Goal: Transaction & Acquisition: Purchase product/service

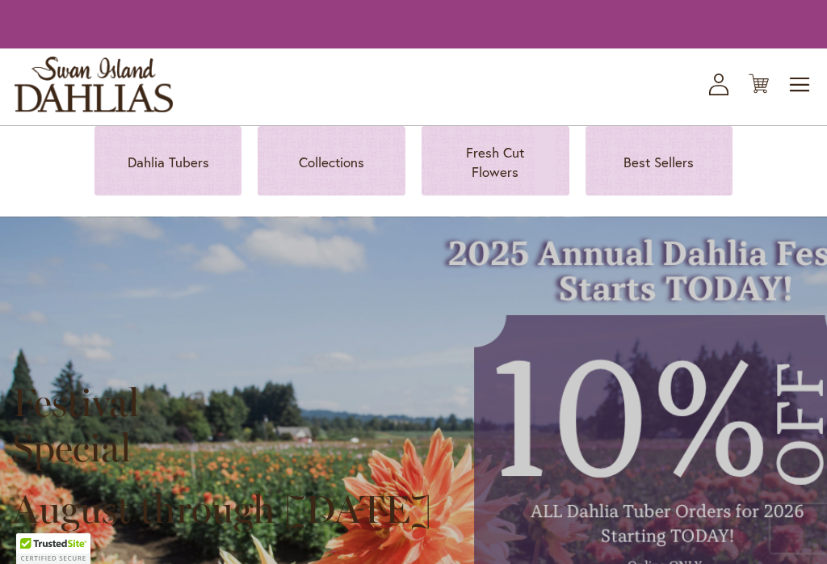
click at [149, 162] on p "Dahlia Tubers" at bounding box center [168, 162] width 109 height 19
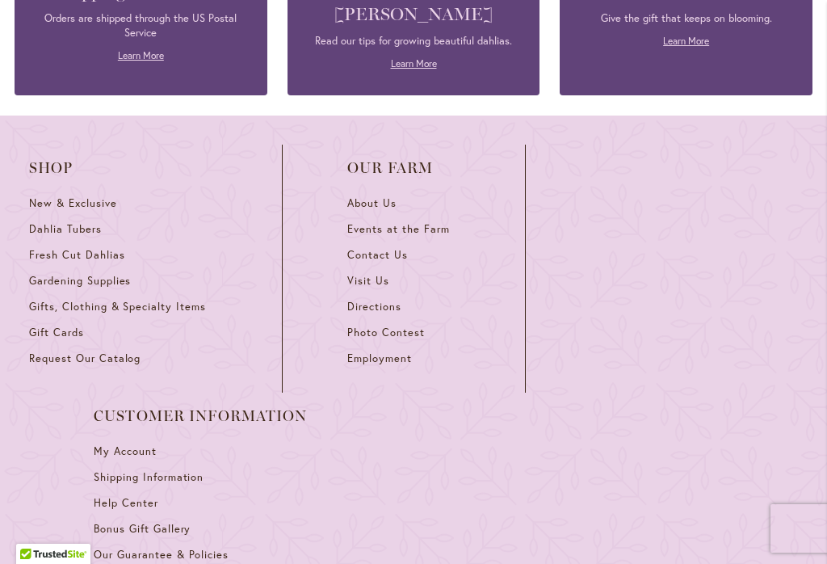
scroll to position [7157, 0]
click at [57, 223] on span "Dahlia Tubers" at bounding box center [65, 230] width 73 height 14
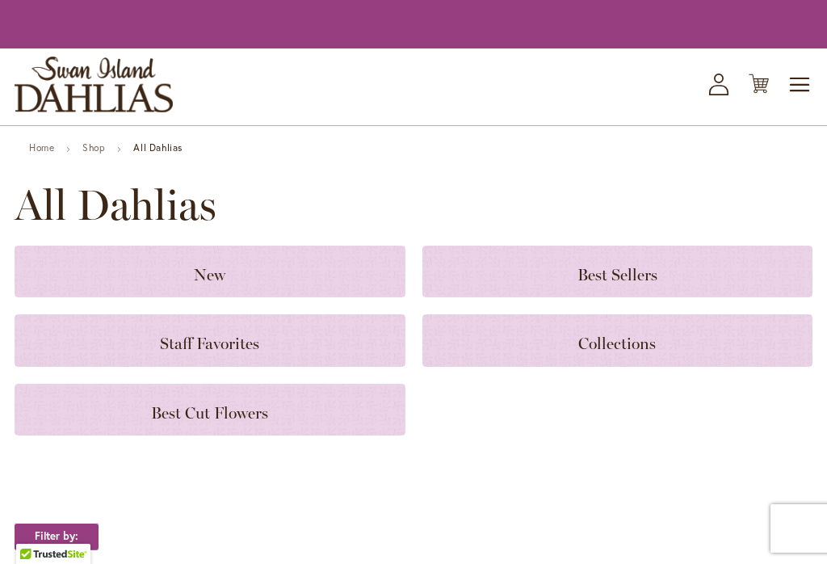
click at [608, 345] on span "Collections" at bounding box center [617, 343] width 78 height 19
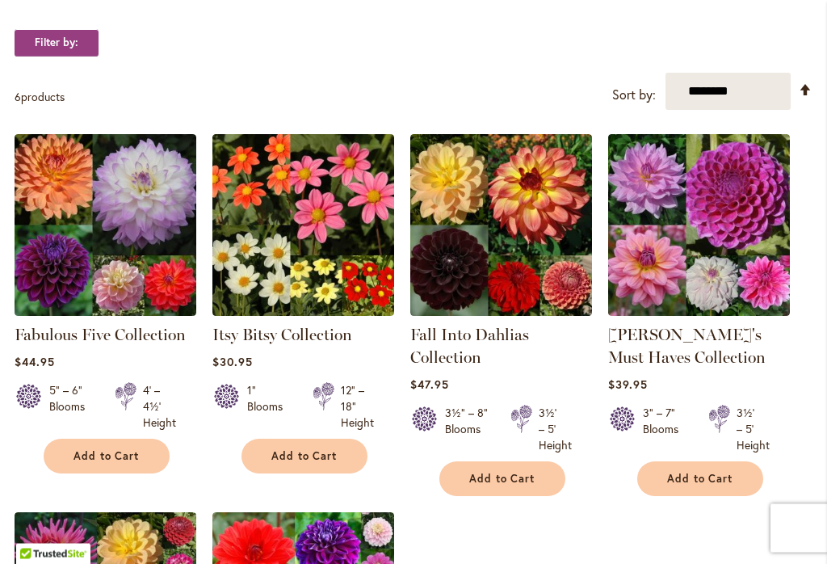
scroll to position [297, 0]
click at [67, 344] on link "Fabulous Five Collection" at bounding box center [100, 334] width 171 height 19
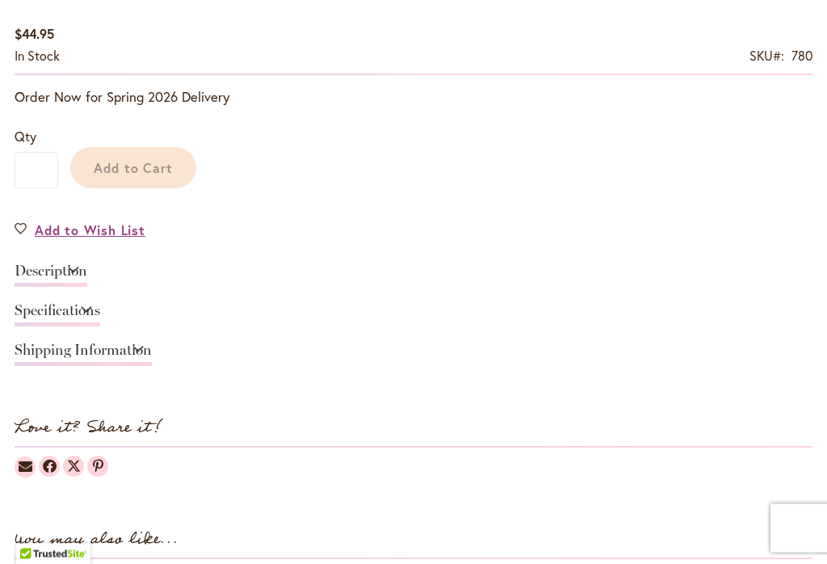
click at [31, 304] on link "Specifications" at bounding box center [58, 315] width 86 height 23
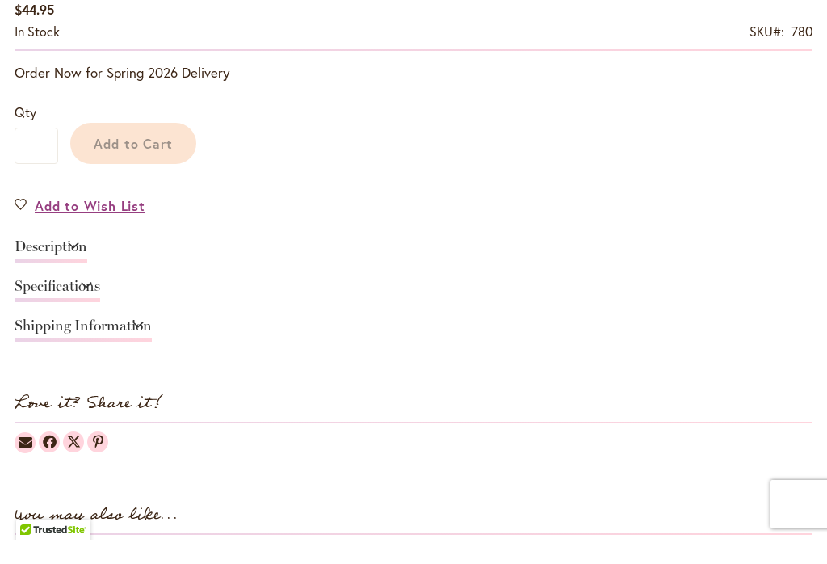
scroll to position [814, 0]
click at [23, 278] on link "Specifications" at bounding box center [58, 289] width 86 height 23
click at [100, 278] on link "Specifications" at bounding box center [58, 289] width 86 height 23
click at [87, 238] on link "Description" at bounding box center [51, 249] width 73 height 23
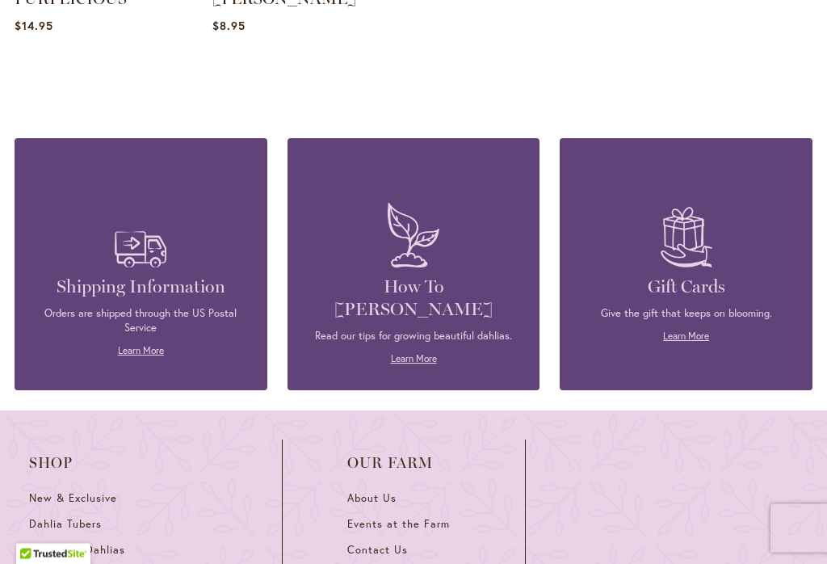
scroll to position [1811, 0]
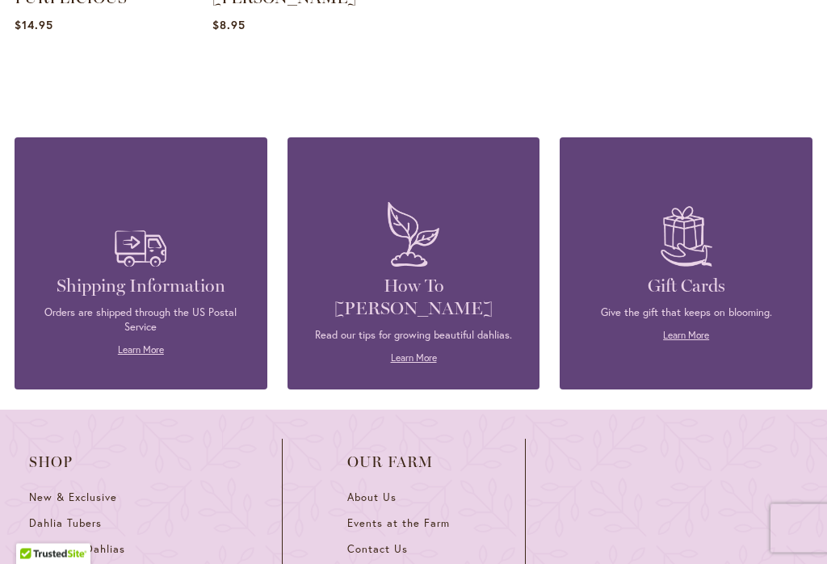
click at [415, 352] on link "Learn More" at bounding box center [414, 358] width 46 height 12
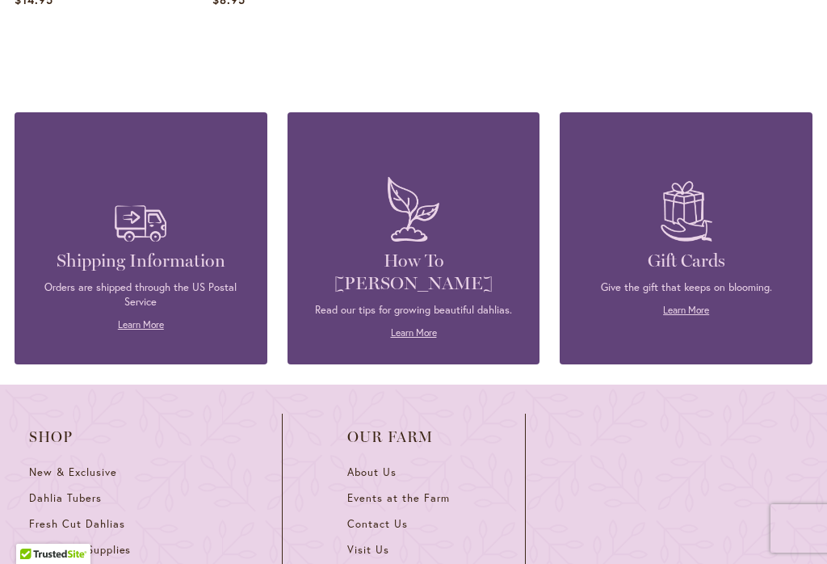
scroll to position [814, 0]
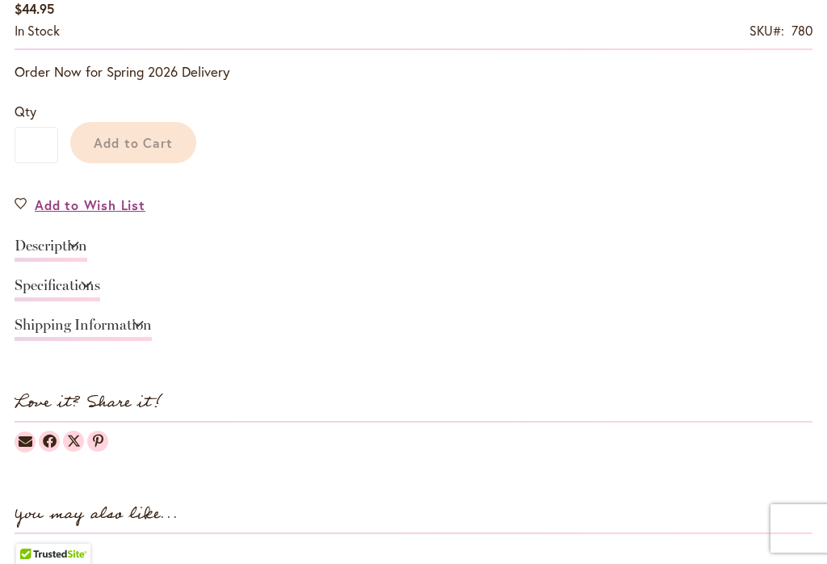
click at [63, 278] on link "Specifications" at bounding box center [58, 289] width 86 height 23
click at [810, 225] on div "Fabulous Five Collection $44.95 In stock SKU 780 Be the first to review this pr…" at bounding box center [414, 194] width 798 height 518
click at [100, 278] on link "Specifications" at bounding box center [58, 289] width 86 height 23
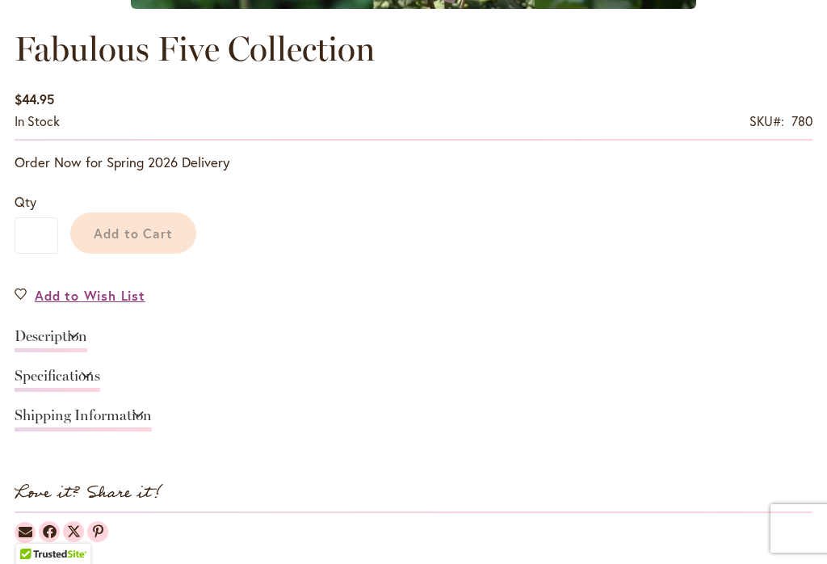
scroll to position [722, 0]
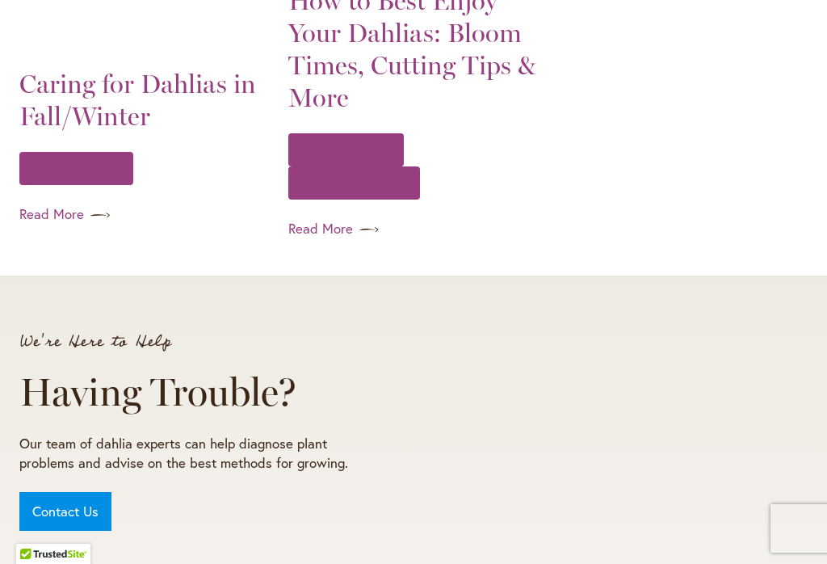
scroll to position [2581, 0]
